Goal: Task Accomplishment & Management: Complete application form

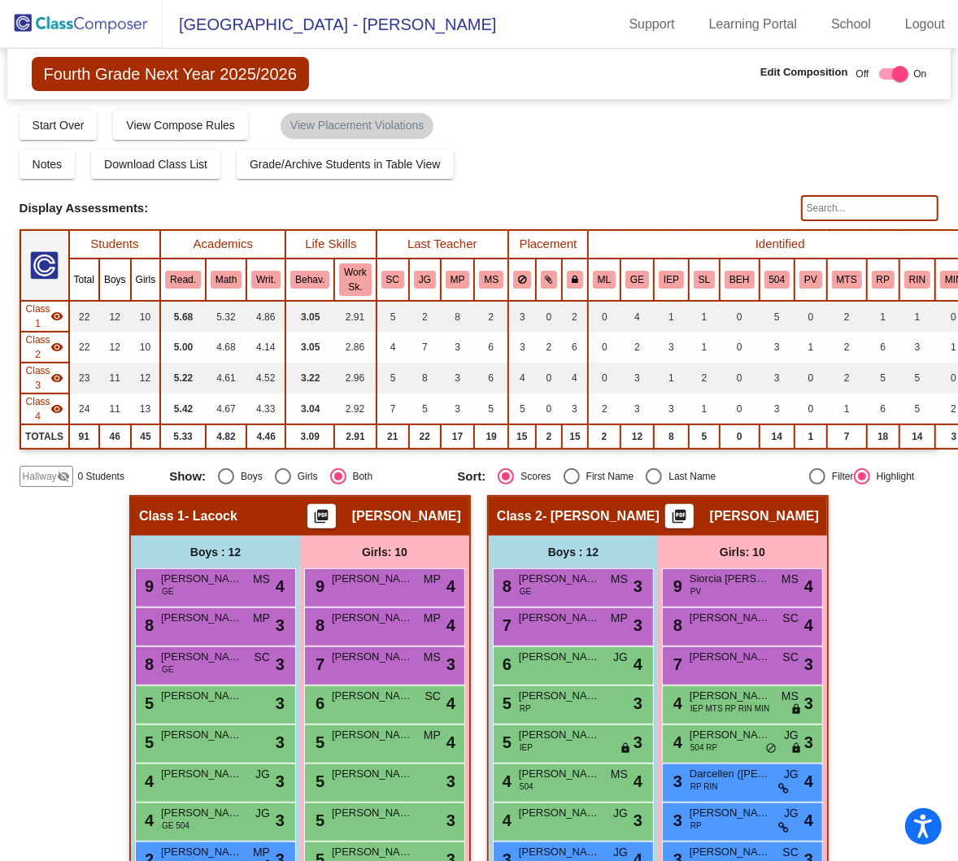
click at [103, 24] on img at bounding box center [81, 24] width 163 height 48
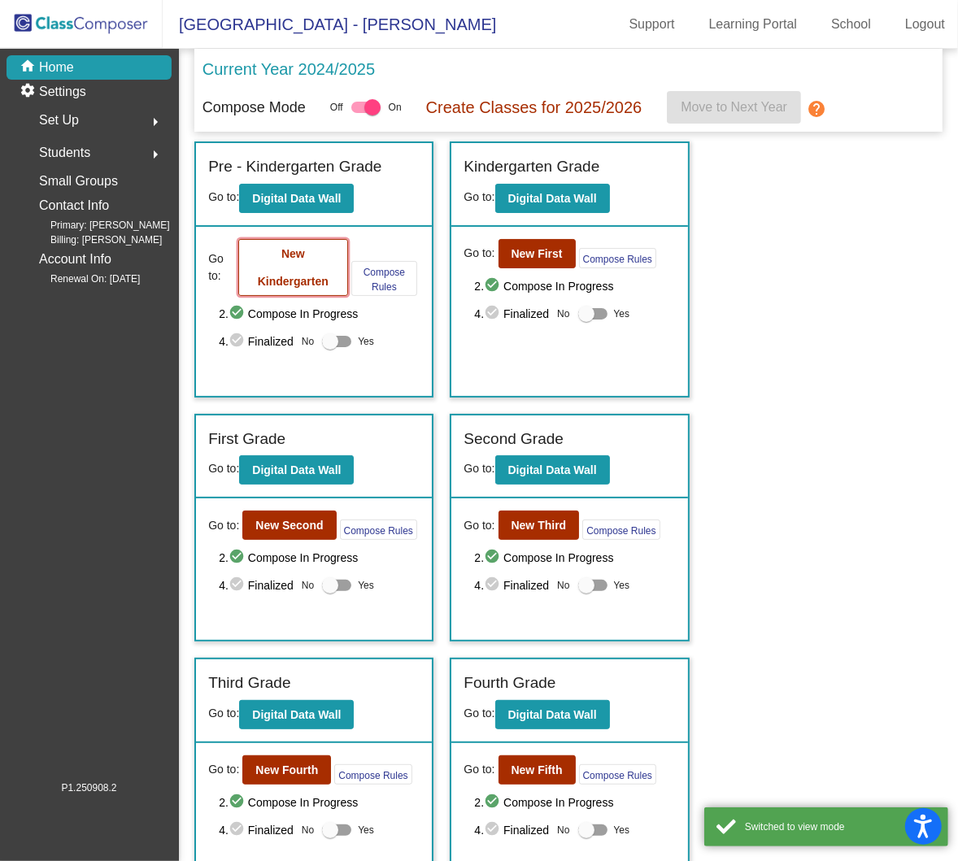
click at [285, 280] on b "New Kindergarten" at bounding box center [293, 267] width 71 height 41
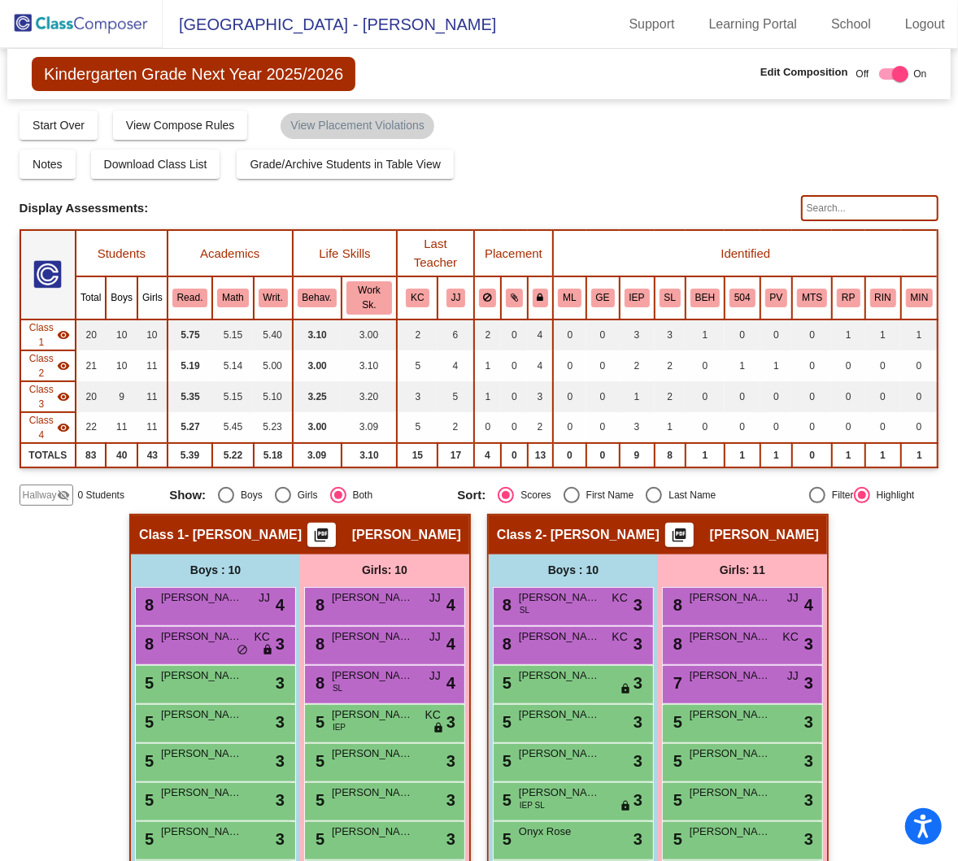
click at [69, 485] on div "Hallway visibility_off" at bounding box center [47, 495] width 54 height 21
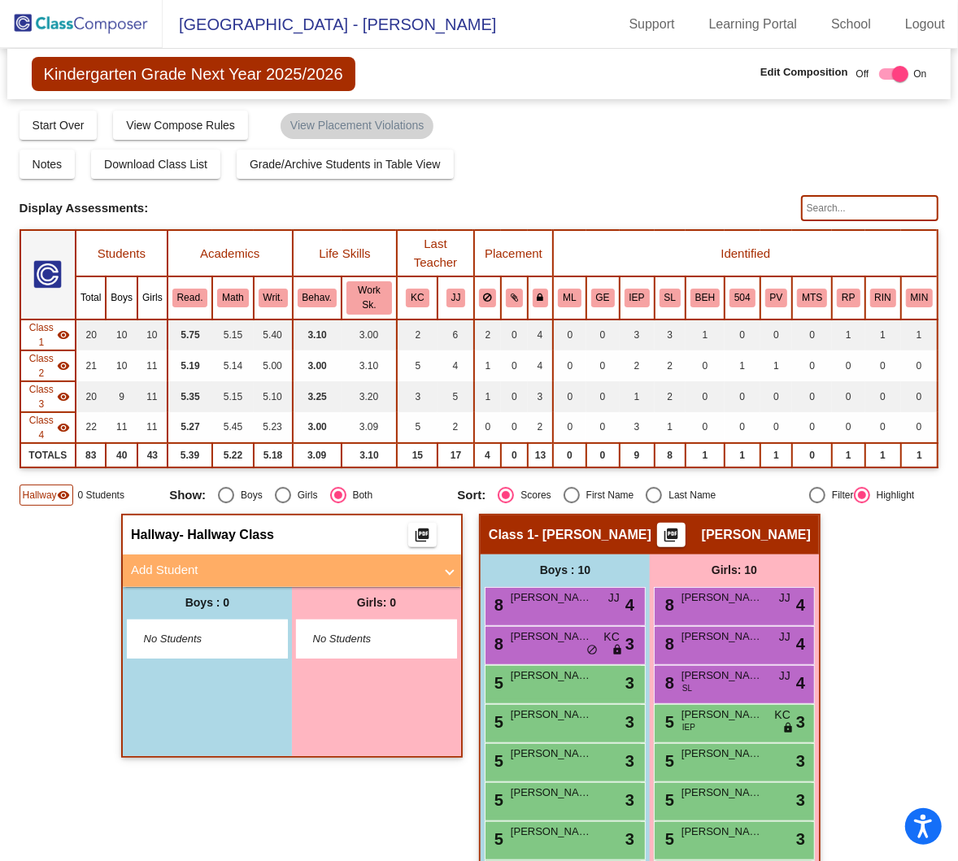
click at [370, 561] on mat-panel-title "Add Student" at bounding box center [282, 570] width 303 height 19
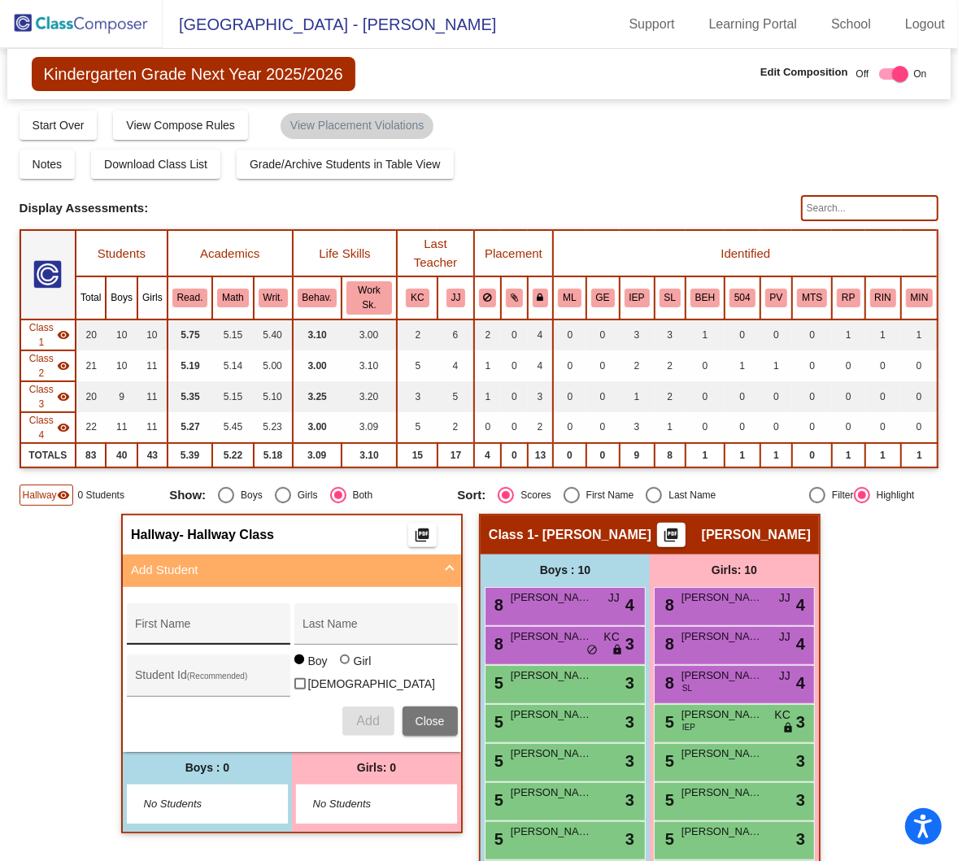
click at [203, 624] on input "First Name" at bounding box center [208, 630] width 146 height 13
type input "[PERSON_NAME]"
click at [359, 714] on span "Add" at bounding box center [367, 721] width 23 height 14
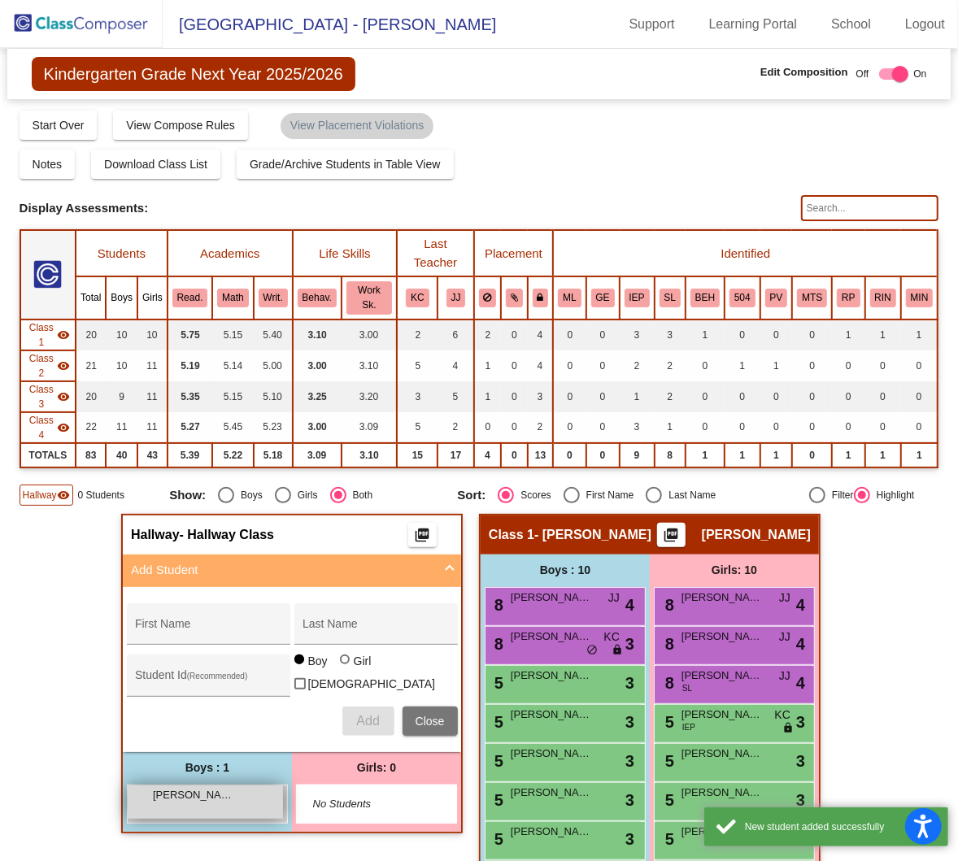
click at [219, 786] on div "[PERSON_NAME] lock do_not_disturb_alt" at bounding box center [205, 802] width 155 height 33
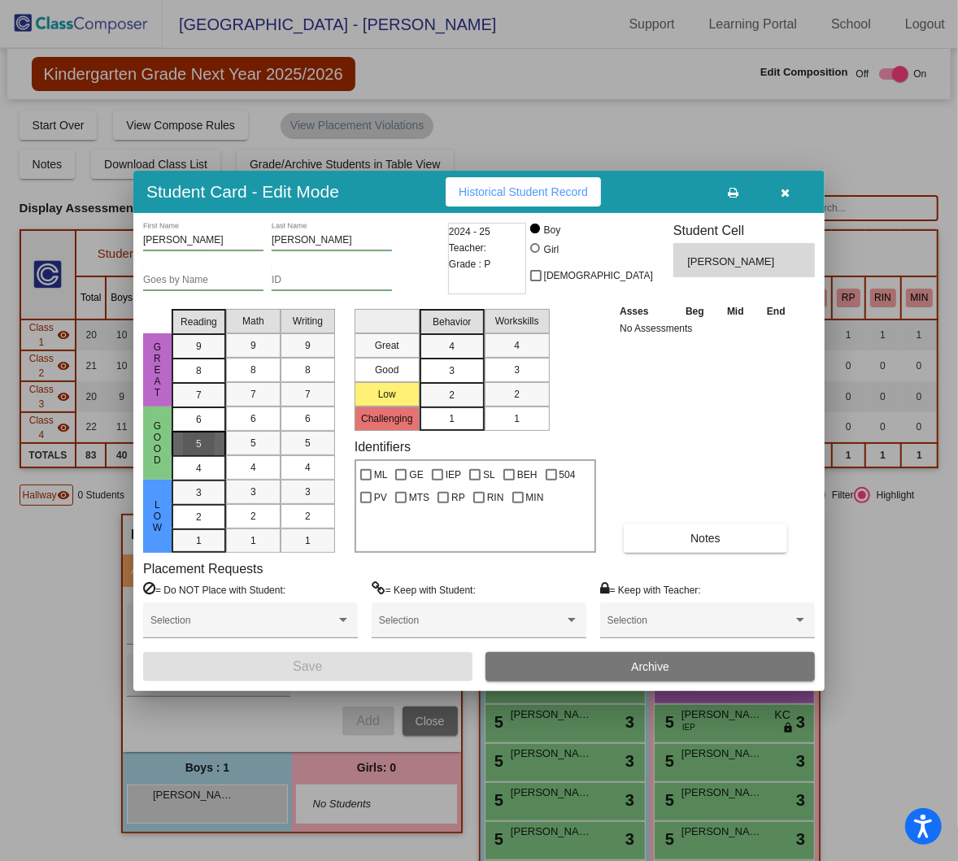
click at [198, 435] on div "5" at bounding box center [199, 444] width 32 height 24
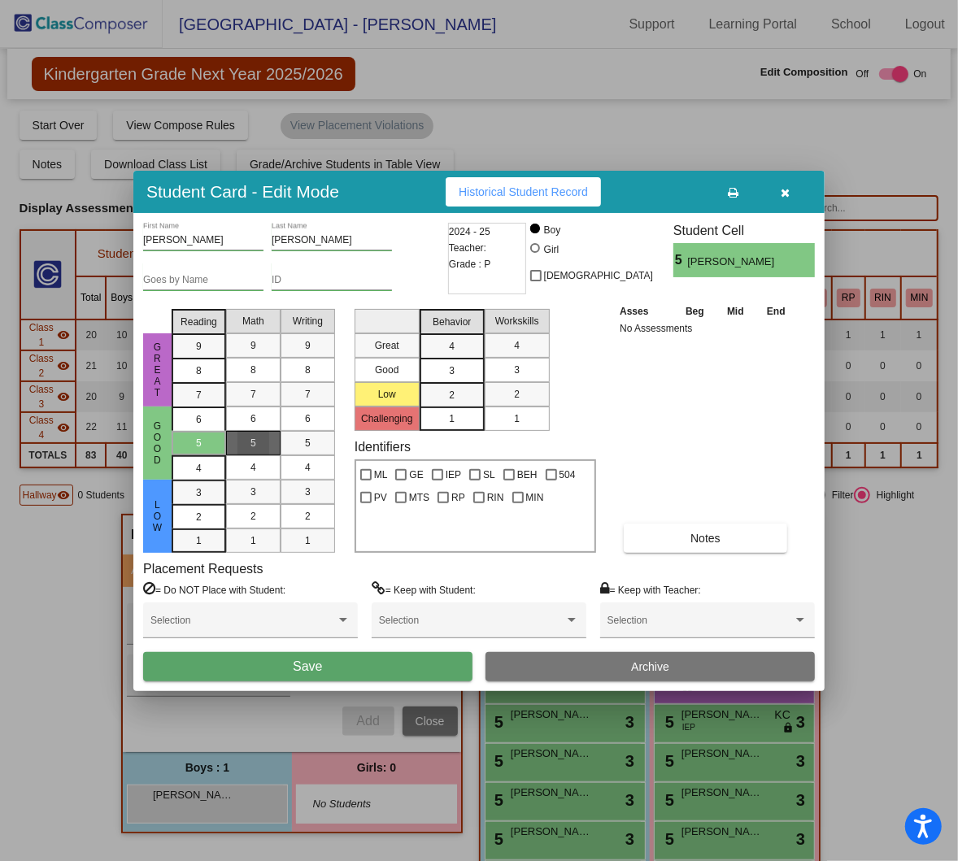
drag, startPoint x: 256, startPoint y: 439, endPoint x: 278, endPoint y: 445, distance: 22.7
click at [258, 439] on div "5" at bounding box center [253, 443] width 32 height 24
click at [297, 440] on div "5" at bounding box center [308, 443] width 32 height 24
drag, startPoint x: 442, startPoint y: 368, endPoint x: 504, endPoint y: 362, distance: 62.1
click at [446, 368] on div "3" at bounding box center [452, 371] width 32 height 24
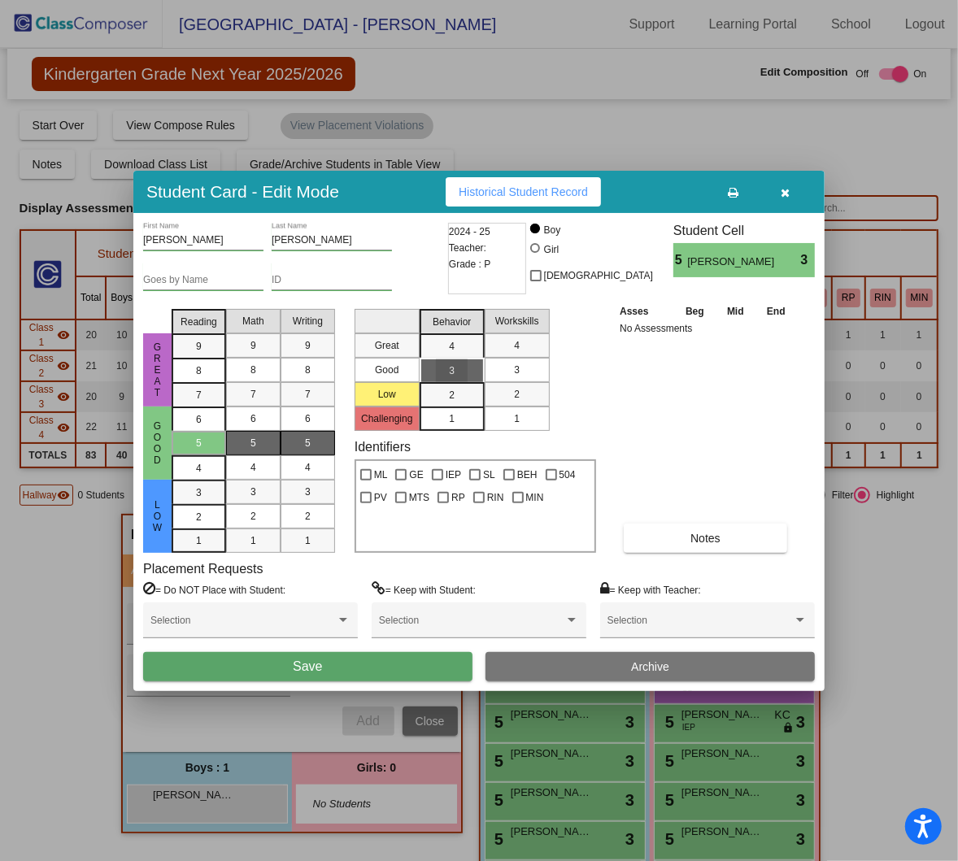
click at [512, 374] on div "3" at bounding box center [517, 370] width 32 height 24
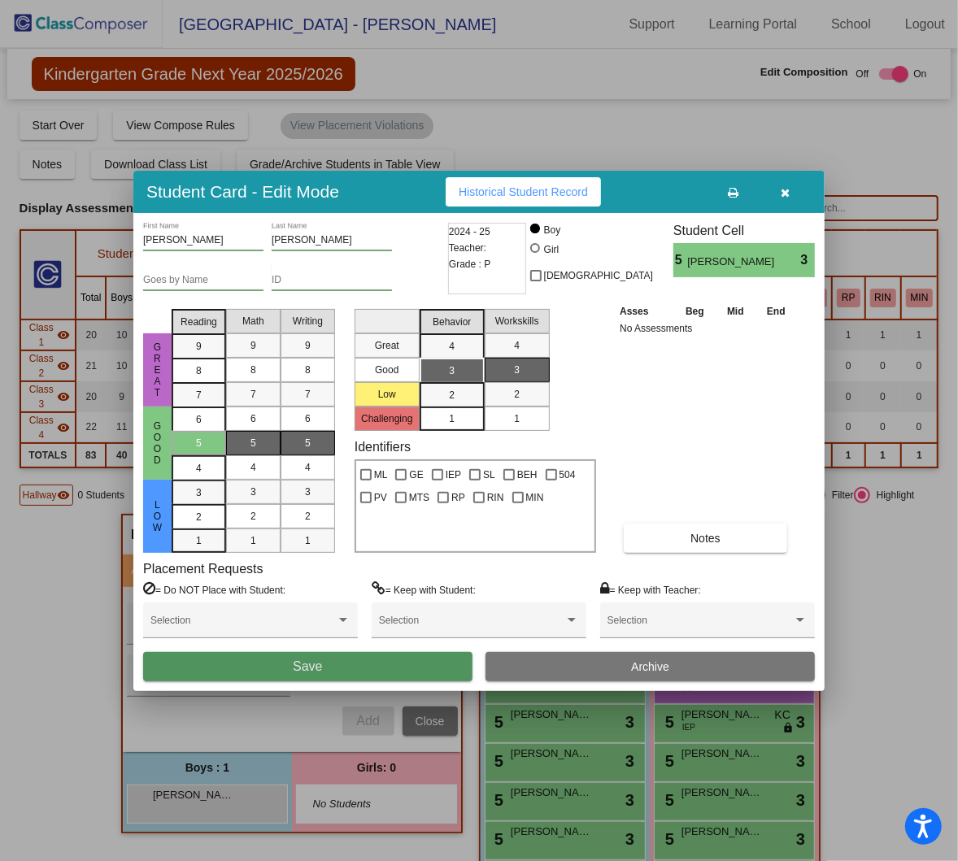
click at [287, 671] on button "Save" at bounding box center [307, 666] width 329 height 29
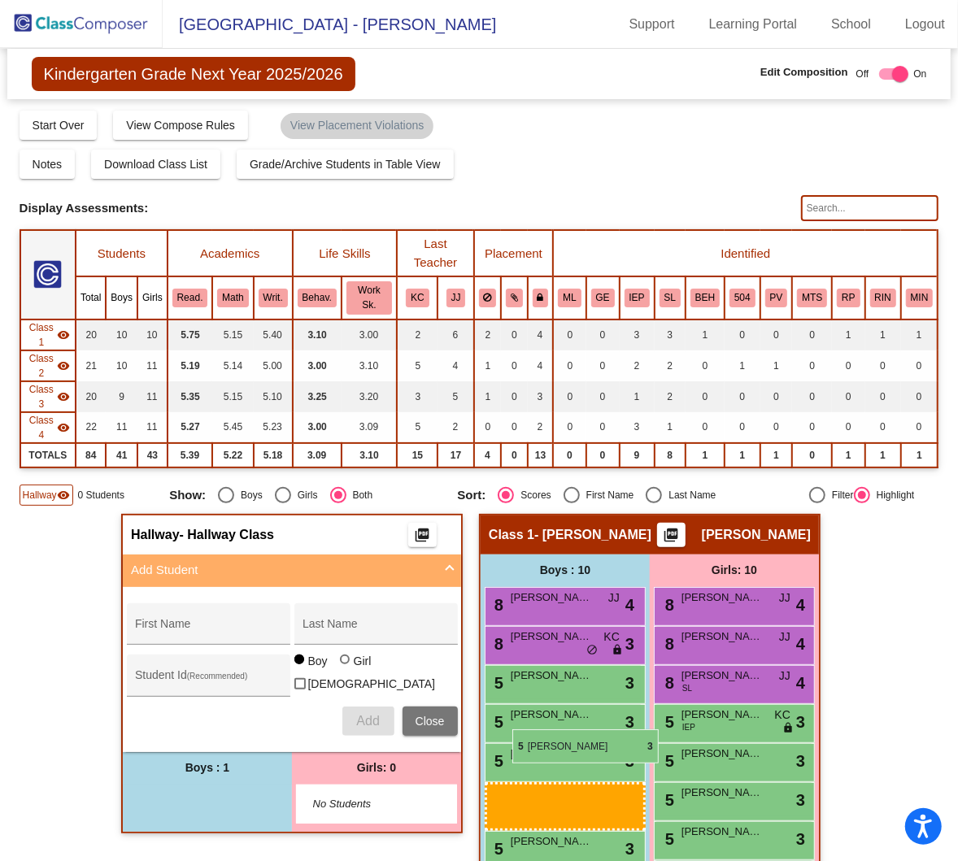
drag, startPoint x: 180, startPoint y: 739, endPoint x: 512, endPoint y: 730, distance: 332.8
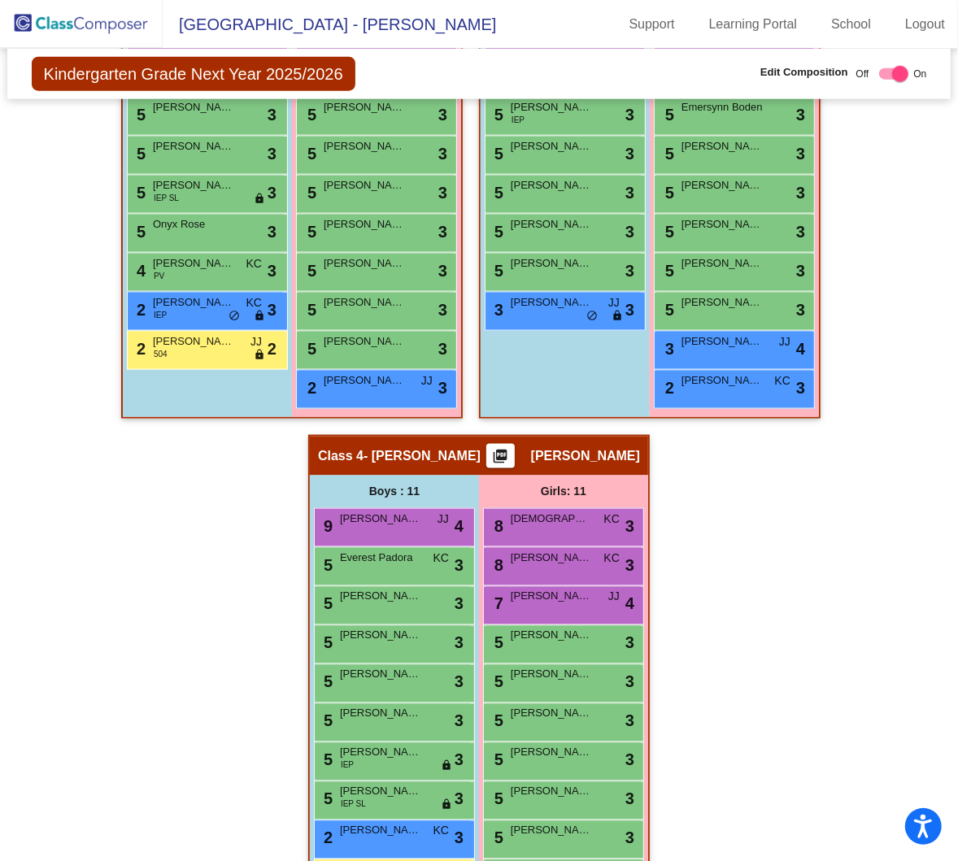
scroll to position [1139, 0]
